Goal: Task Accomplishment & Management: Use online tool/utility

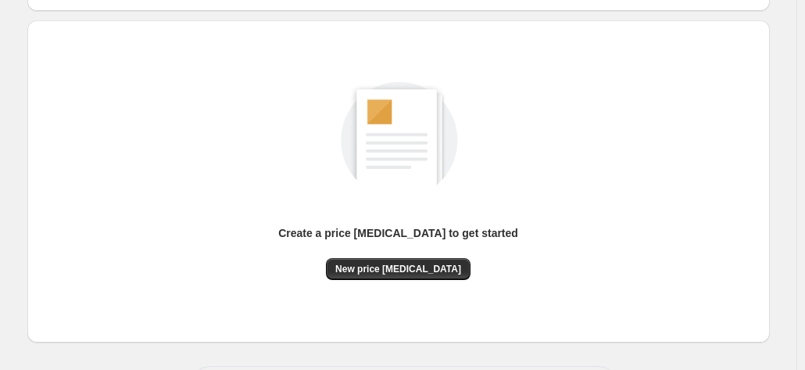
scroll to position [156, 0]
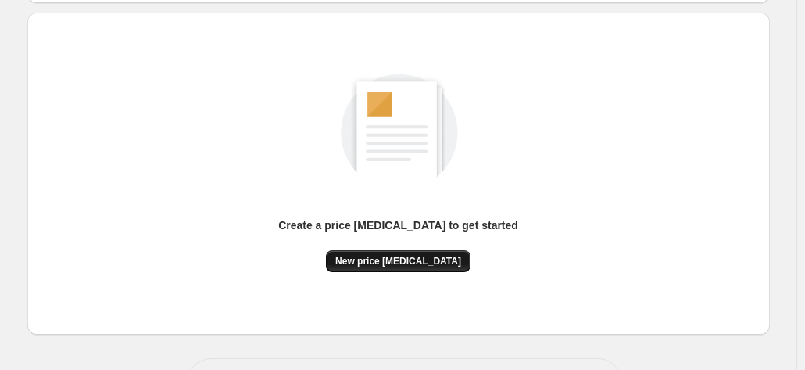
click at [400, 257] on span "New price [MEDICAL_DATA]" at bounding box center [398, 261] width 126 height 13
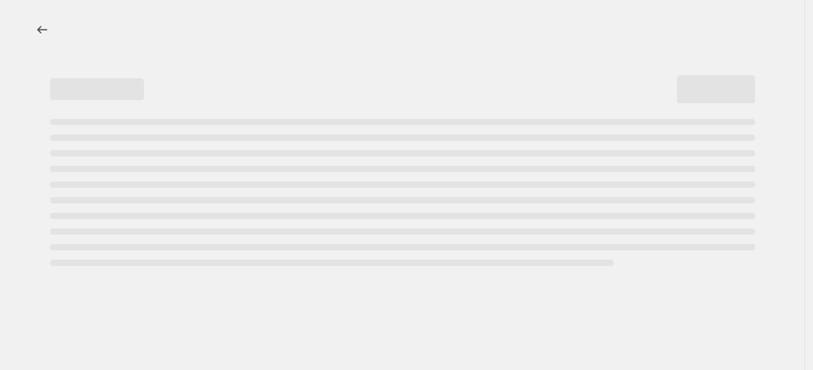
select select "percentage"
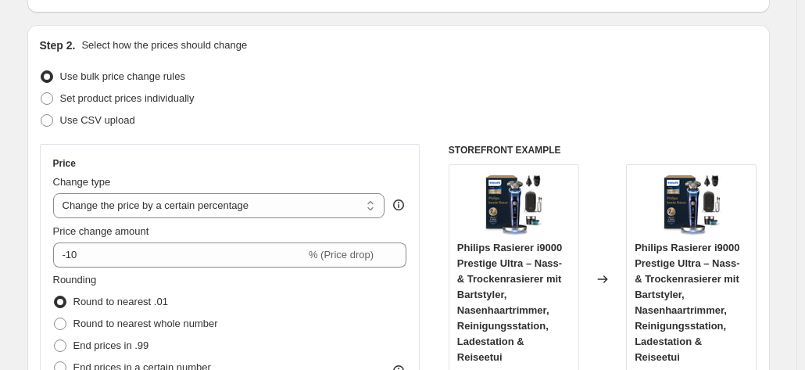
scroll to position [313, 0]
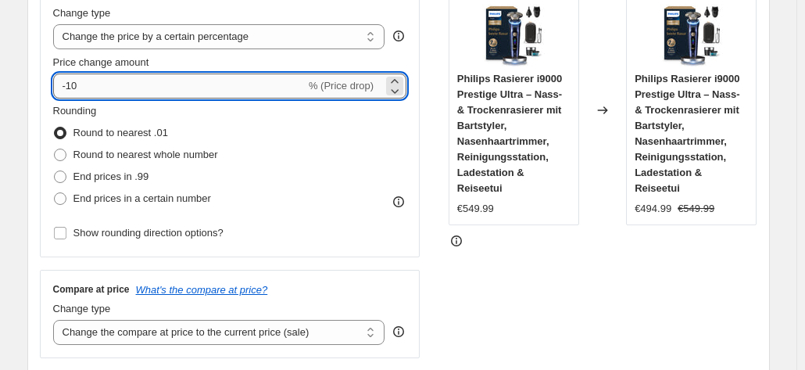
click at [184, 89] on input "-10" at bounding box center [179, 85] width 252 height 25
type input "-1"
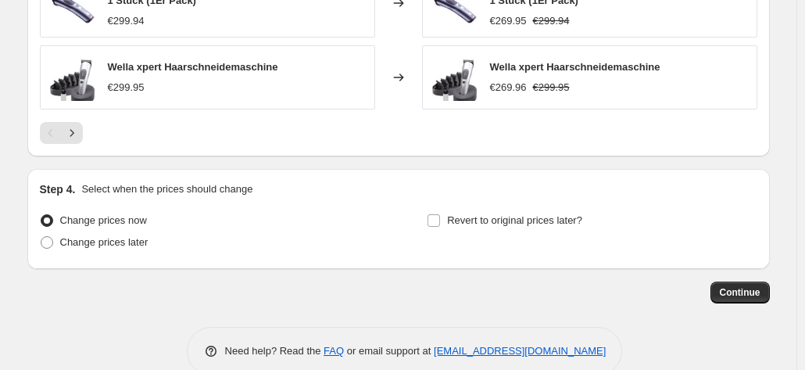
scroll to position [1235, 0]
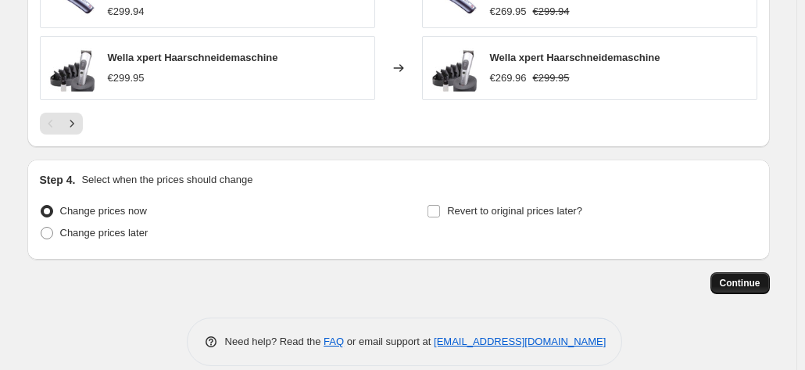
type input "-35"
click at [733, 277] on span "Continue" at bounding box center [740, 283] width 41 height 13
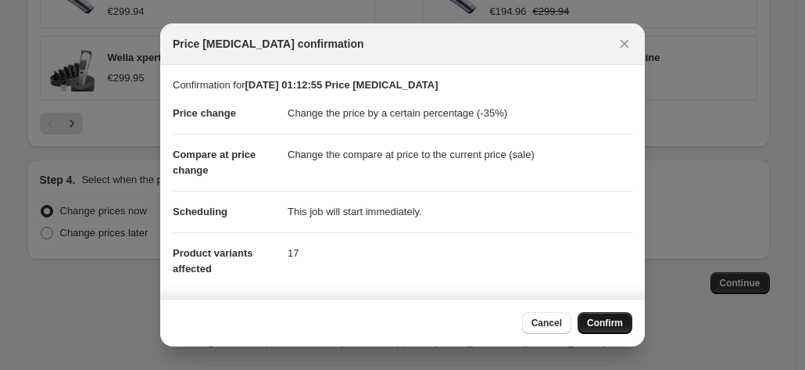
click at [621, 317] on span "Confirm" at bounding box center [605, 323] width 36 height 13
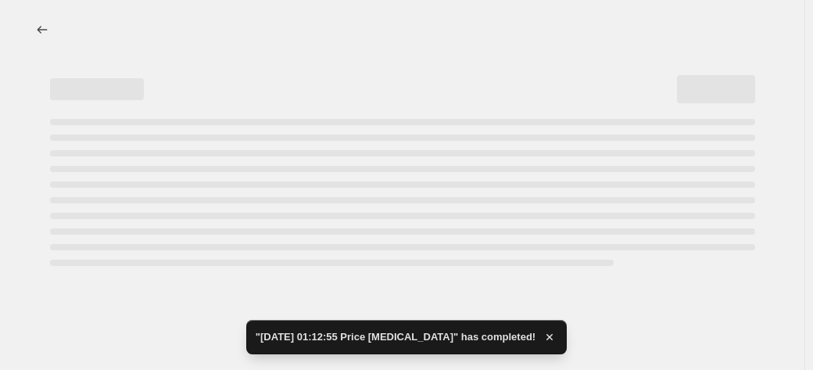
select select "percentage"
